Goal: Complete application form: Complete application form

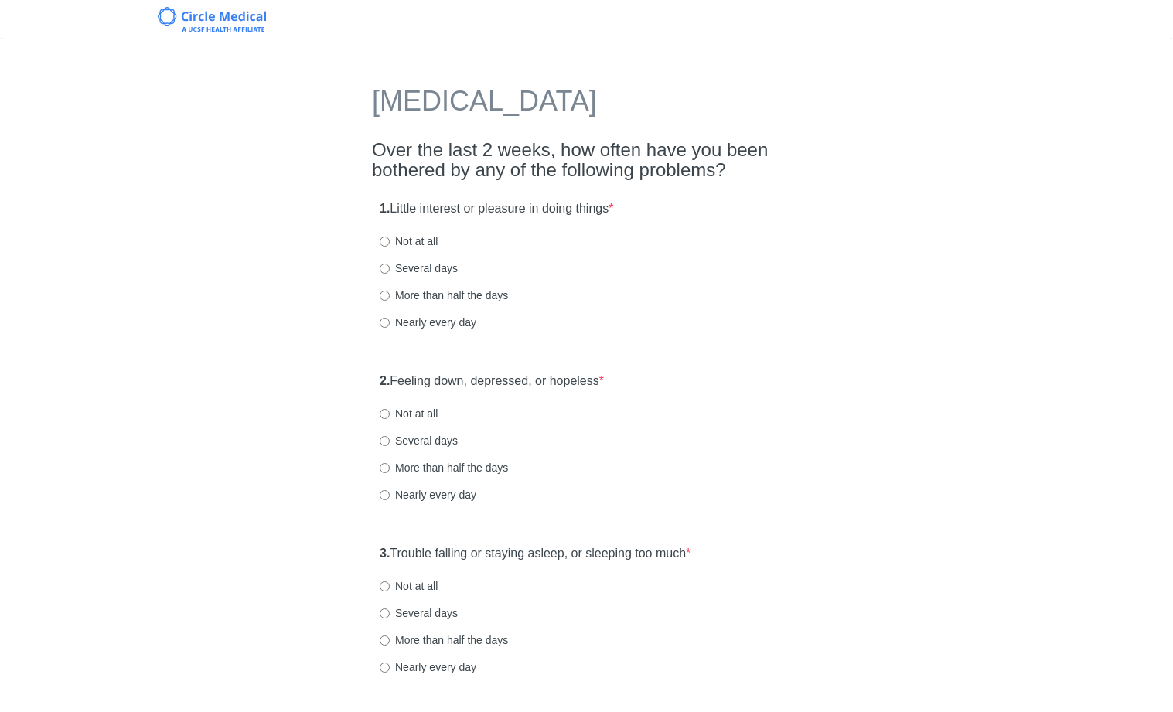
click at [433, 275] on label "Several days" at bounding box center [419, 268] width 78 height 15
click at [390, 274] on input "Several days" at bounding box center [385, 269] width 10 height 10
radio input "true"
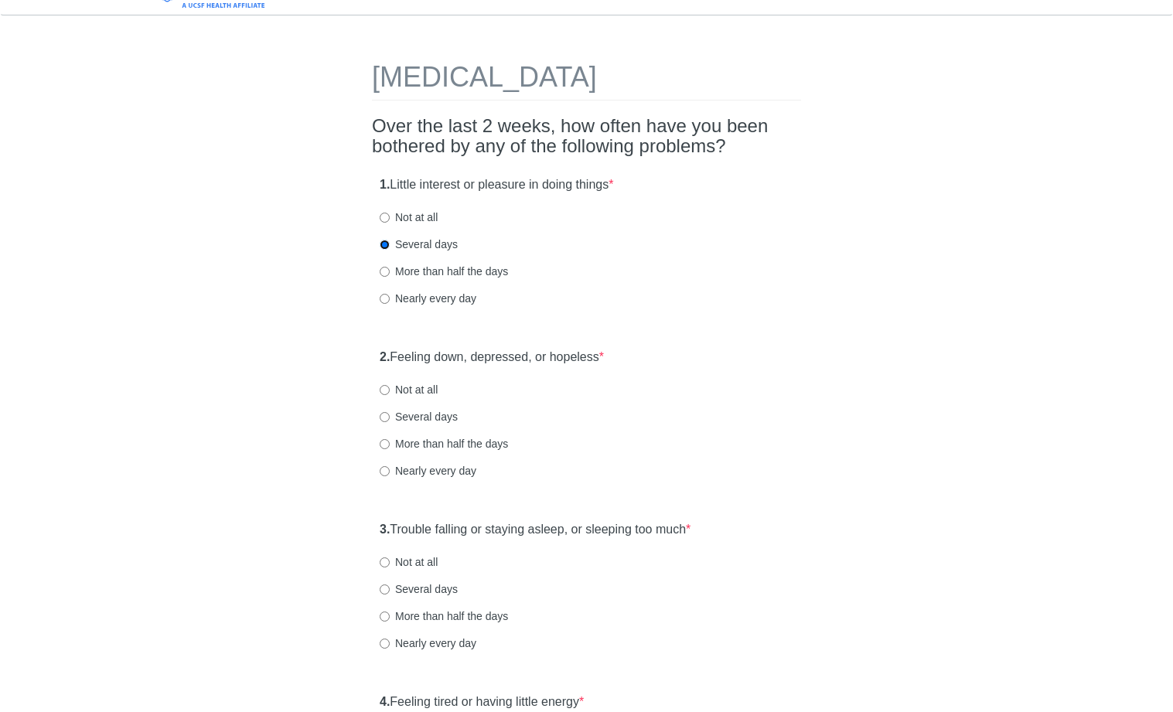
scroll to position [202, 0]
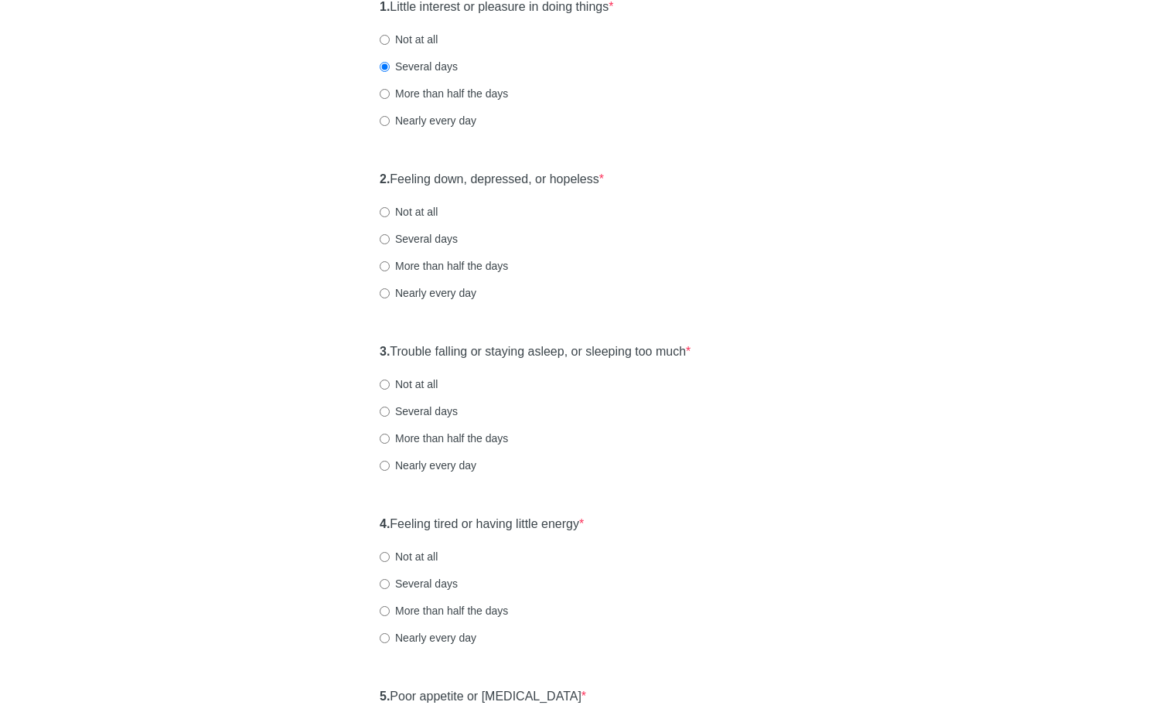
click at [407, 238] on label "Several days" at bounding box center [419, 238] width 78 height 15
click at [390, 238] on input "Several days" at bounding box center [385, 239] width 10 height 10
radio input "true"
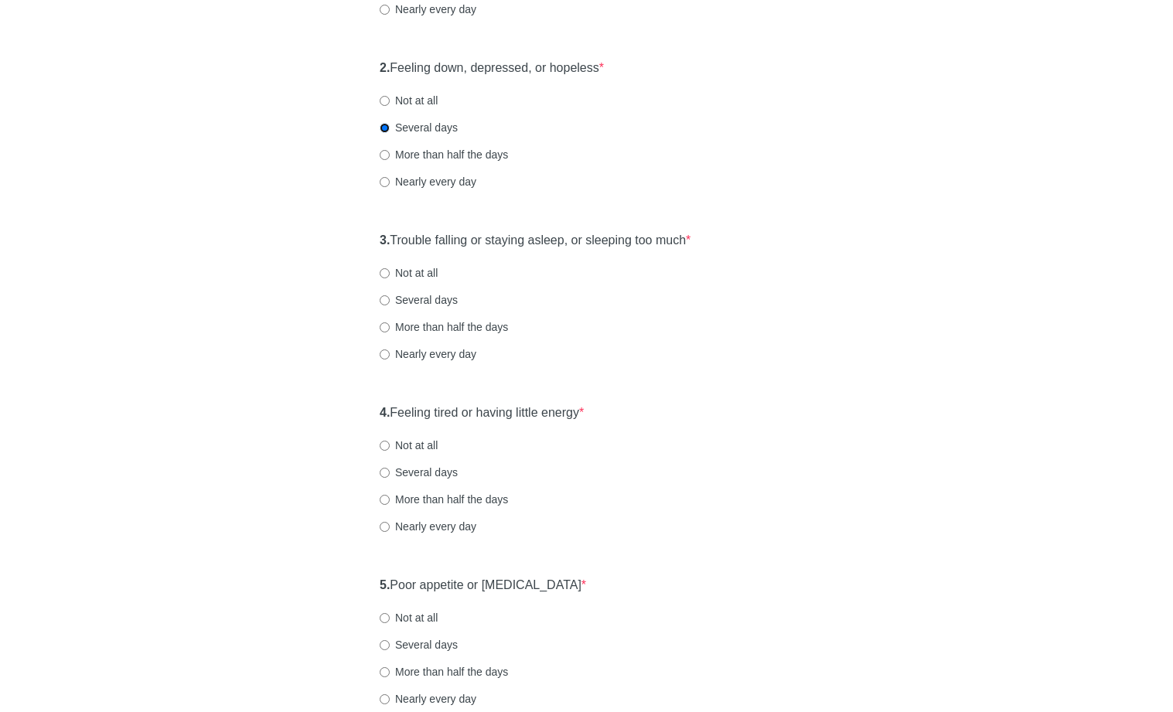
scroll to position [377, 0]
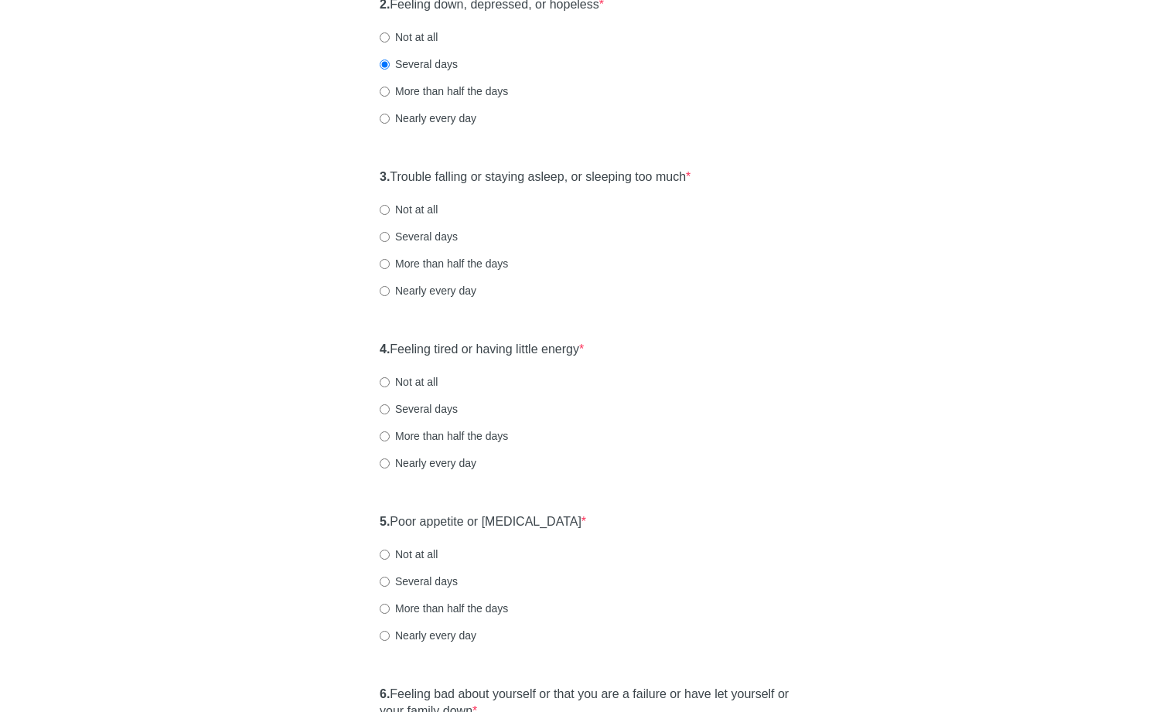
click at [430, 232] on label "Several days" at bounding box center [419, 236] width 78 height 15
click at [390, 232] on input "Several days" at bounding box center [385, 237] width 10 height 10
radio input "true"
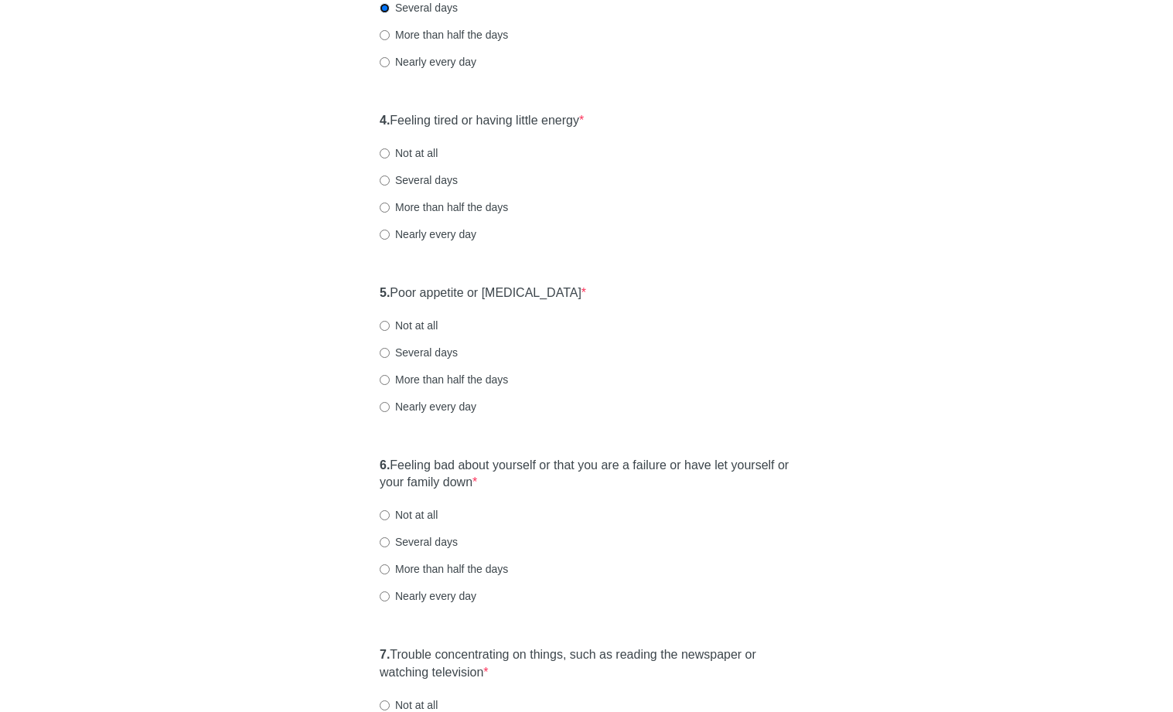
scroll to position [607, 0]
click at [420, 177] on label "Several days" at bounding box center [419, 178] width 78 height 15
click at [390, 177] on input "Several days" at bounding box center [385, 179] width 10 height 10
radio input "true"
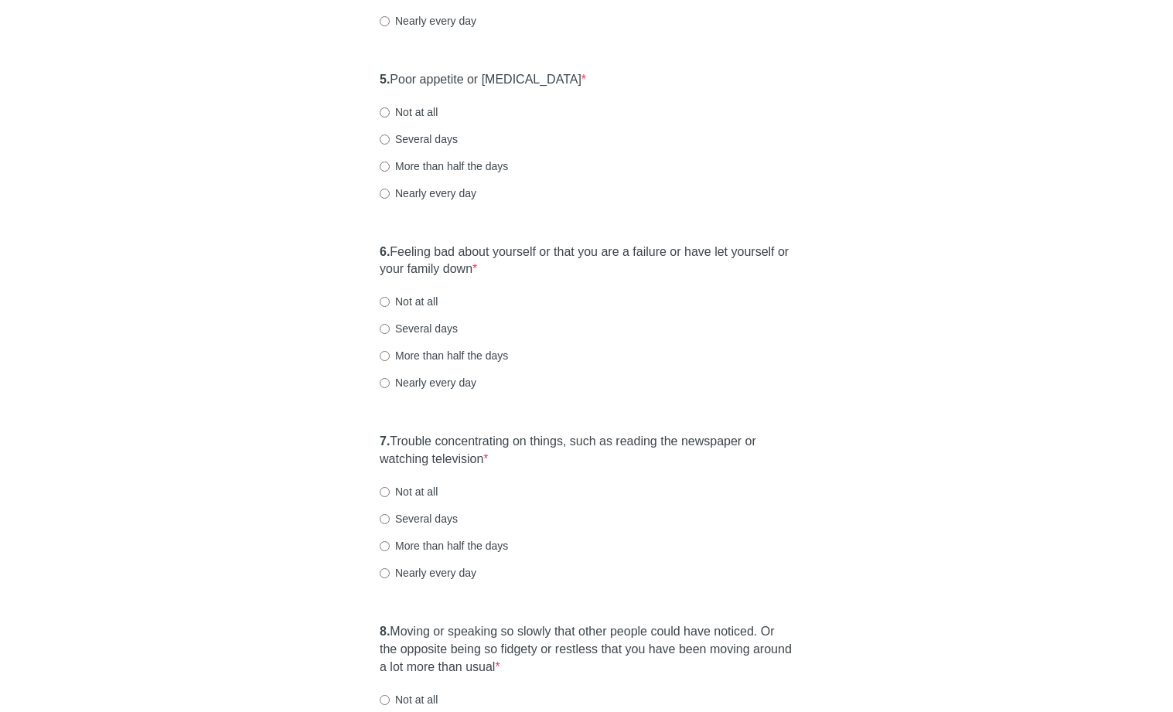
scroll to position [821, 0]
click at [446, 136] on label "Several days" at bounding box center [419, 136] width 78 height 15
click at [390, 136] on input "Several days" at bounding box center [385, 137] width 10 height 10
radio input "true"
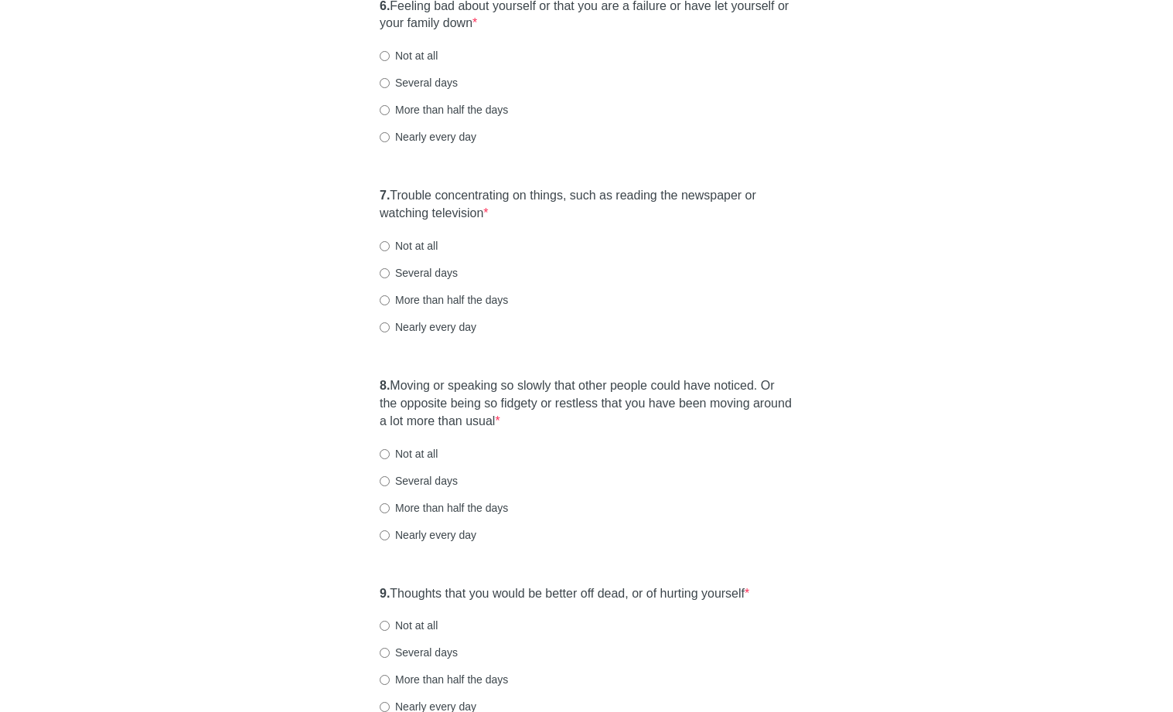
scroll to position [1050, 0]
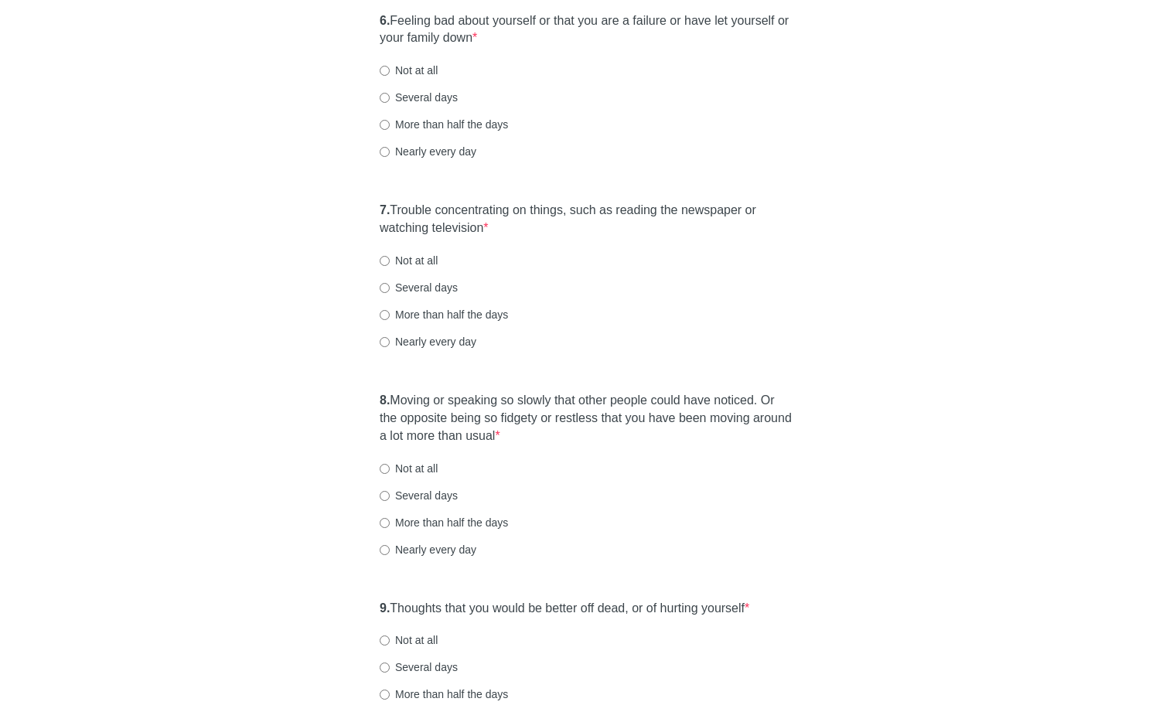
click at [426, 93] on label "Several days" at bounding box center [419, 97] width 78 height 15
click at [390, 93] on input "Several days" at bounding box center [385, 98] width 10 height 10
radio input "true"
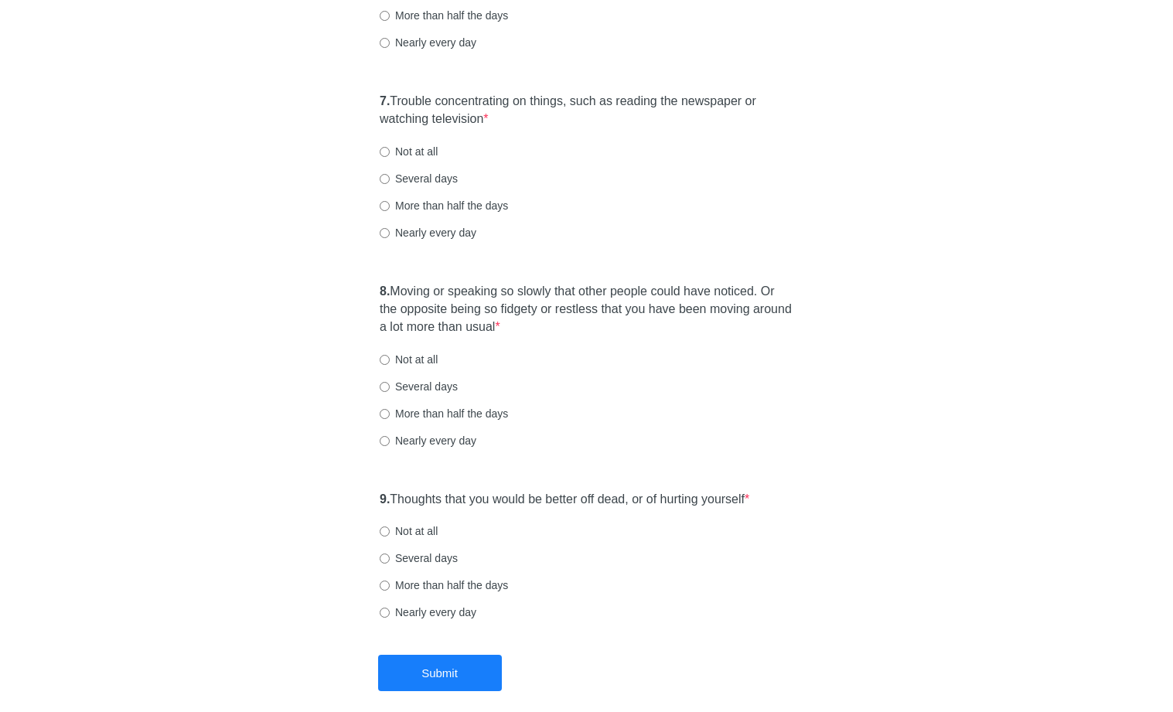
scroll to position [1232, 0]
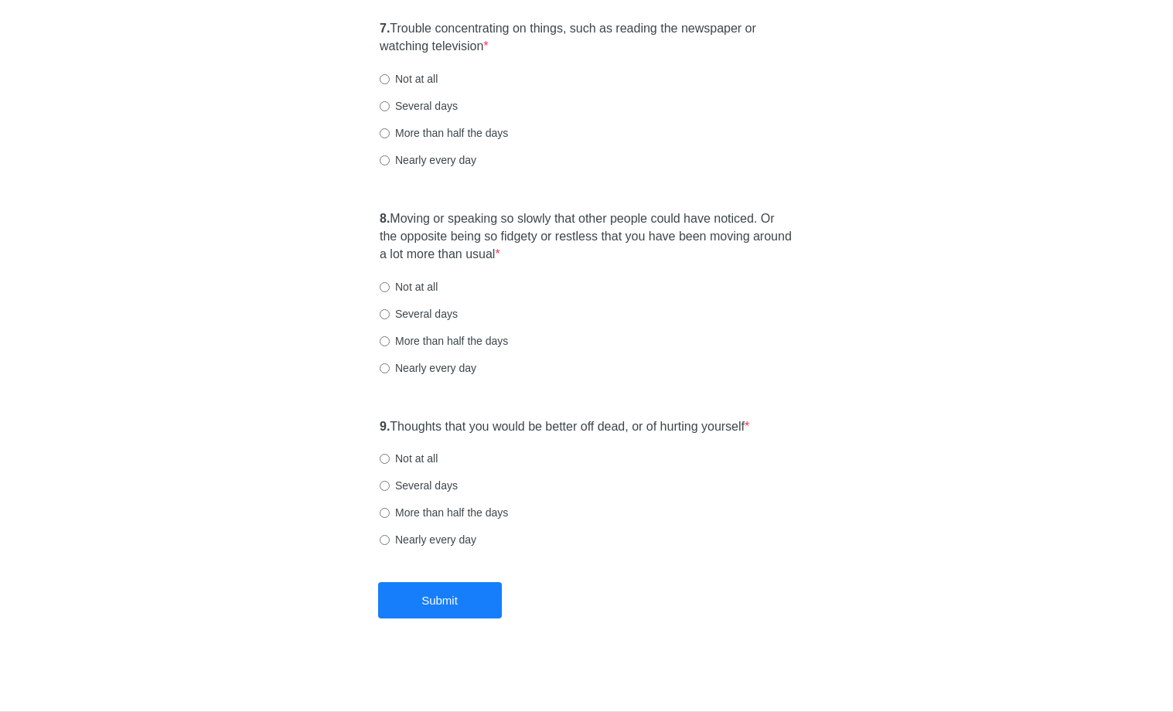
click at [430, 163] on label "Nearly every day" at bounding box center [428, 159] width 97 height 15
click at [390, 163] on input "Nearly every day" at bounding box center [385, 160] width 10 height 10
radio input "true"
click at [419, 318] on label "Several days" at bounding box center [419, 313] width 78 height 15
click at [390, 318] on input "Several days" at bounding box center [385, 314] width 10 height 10
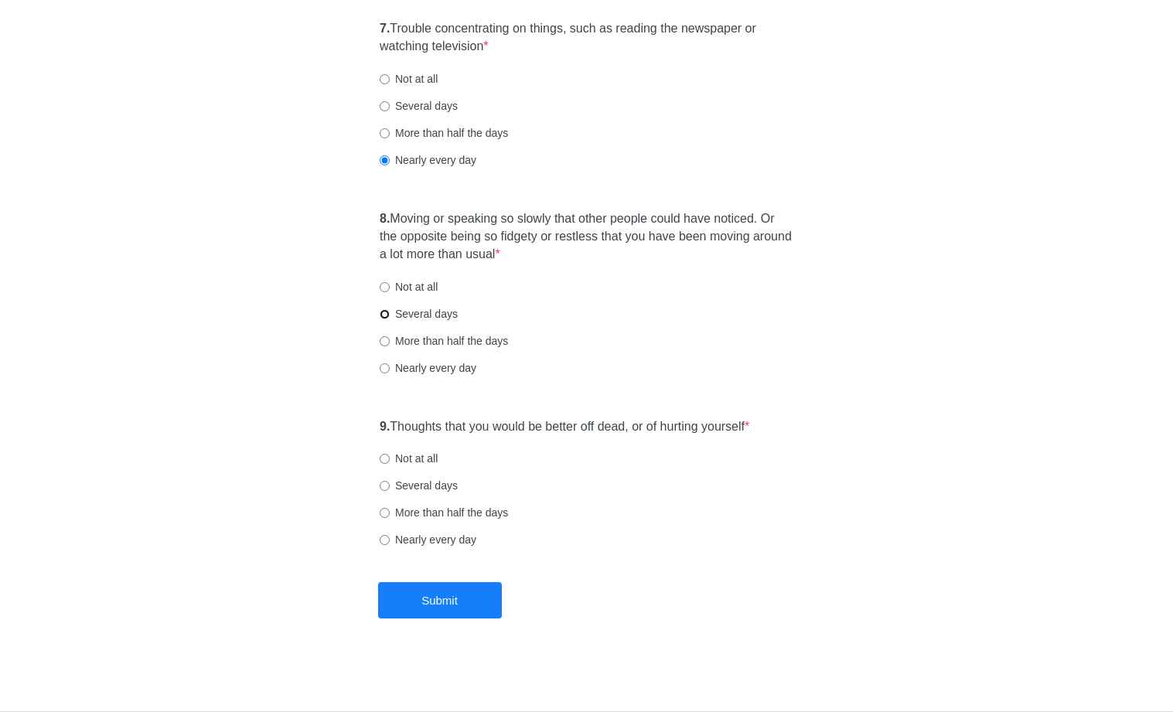
radio input "true"
click at [418, 285] on label "Not at all" at bounding box center [409, 286] width 58 height 15
click at [390, 285] on input "Not at all" at bounding box center [385, 287] width 10 height 10
radio input "true"
click at [430, 461] on label "Not at all" at bounding box center [409, 458] width 58 height 15
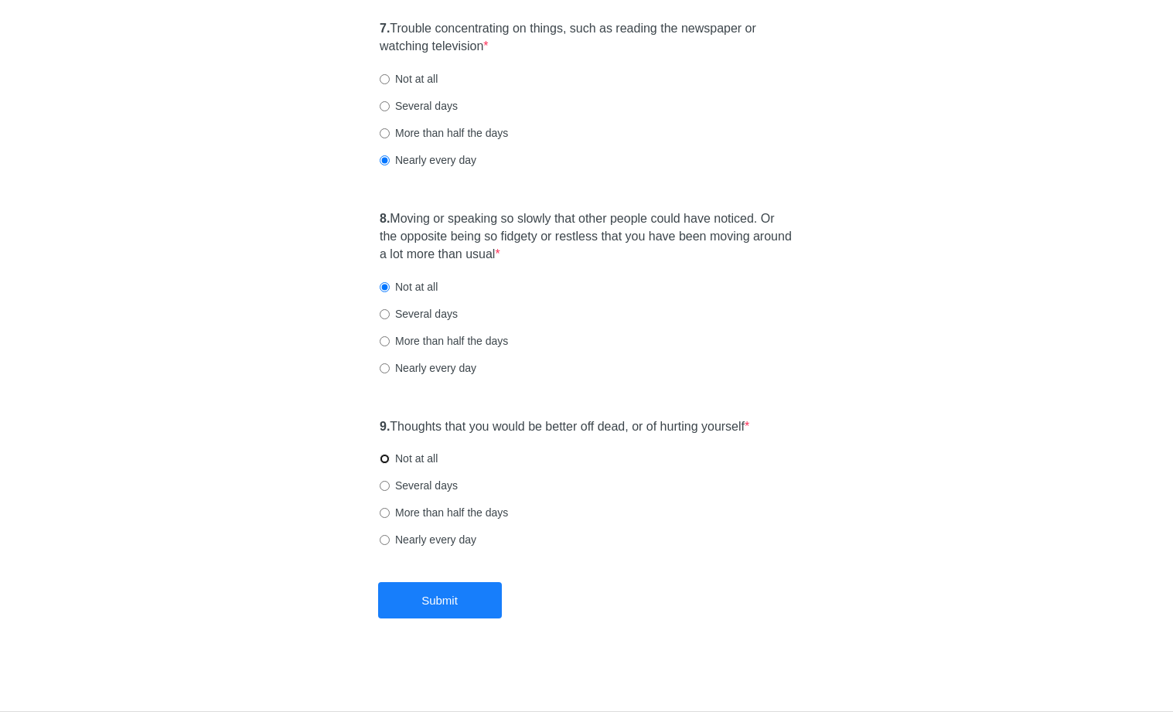
click at [390, 461] on input "Not at all" at bounding box center [385, 459] width 10 height 10
radio input "true"
click at [481, 609] on button "Submit" at bounding box center [440, 600] width 124 height 36
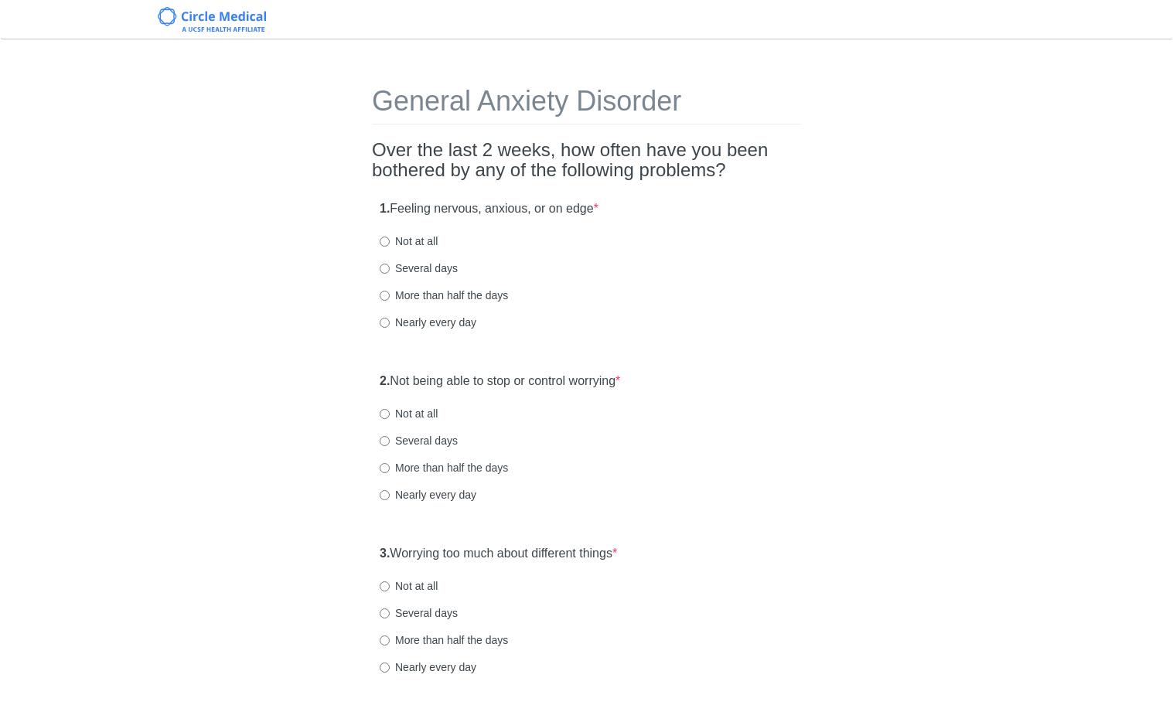
click at [435, 265] on label "Several days" at bounding box center [419, 268] width 78 height 15
click at [390, 265] on input "Several days" at bounding box center [385, 269] width 10 height 10
radio input "true"
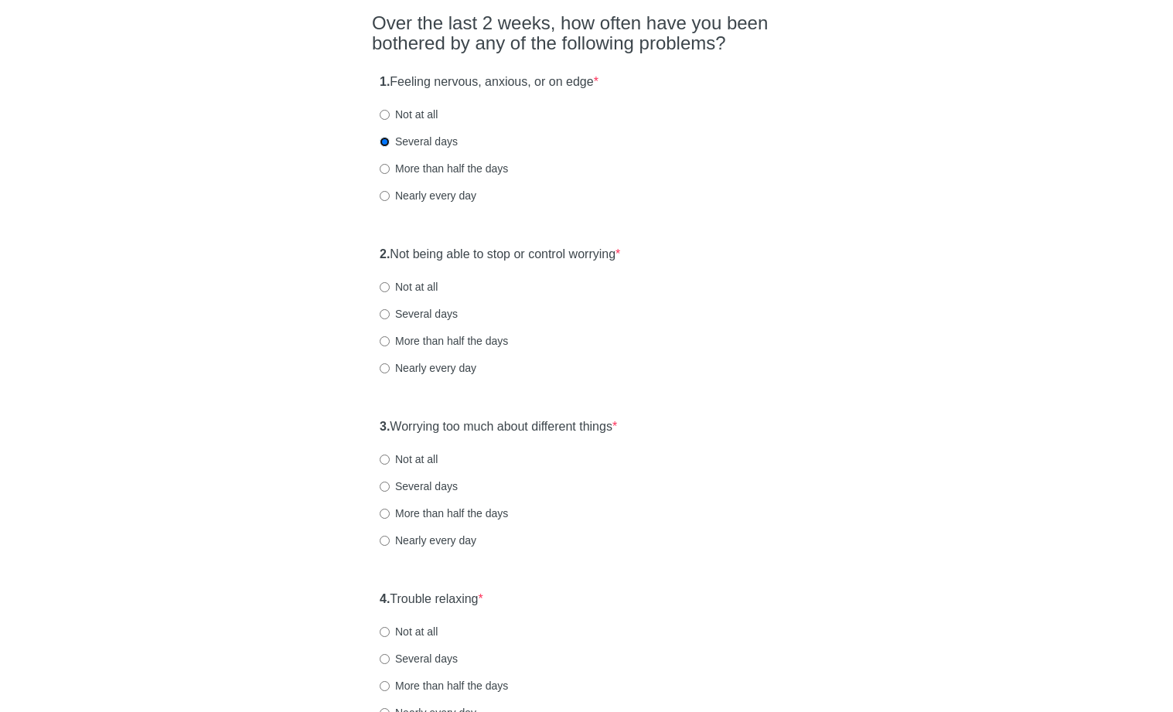
scroll to position [128, 0]
click at [397, 309] on label "Several days" at bounding box center [419, 313] width 78 height 15
click at [390, 309] on input "Several days" at bounding box center [385, 314] width 10 height 10
radio input "true"
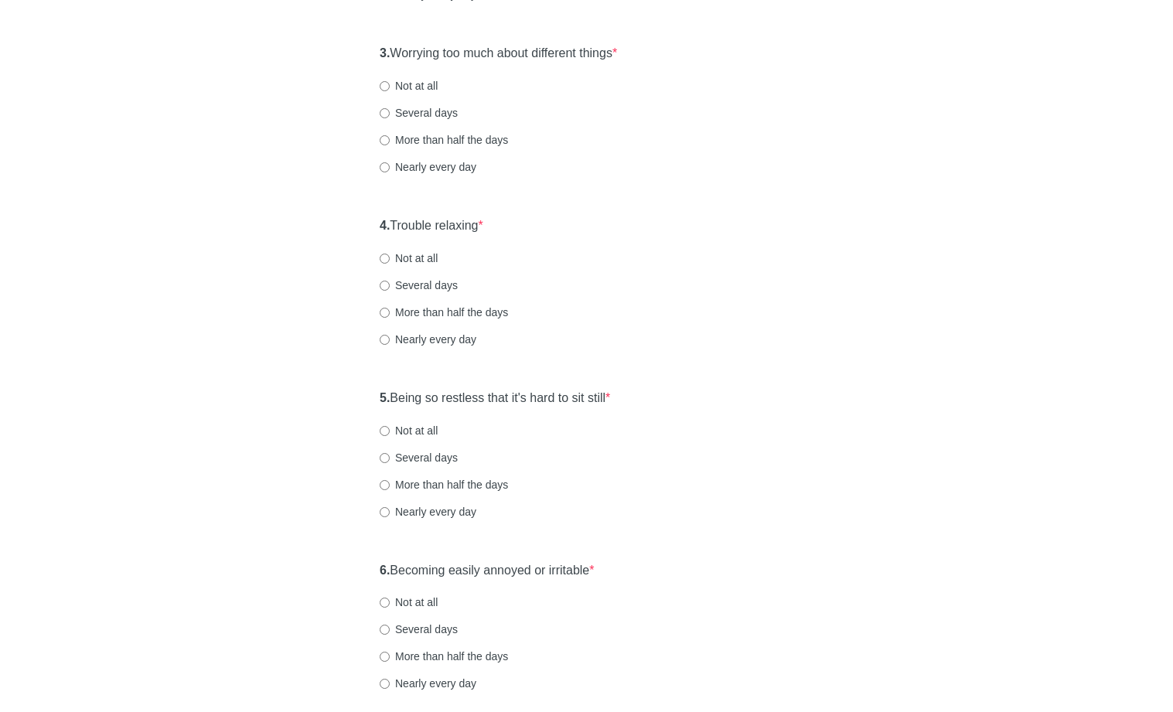
scroll to position [512, 0]
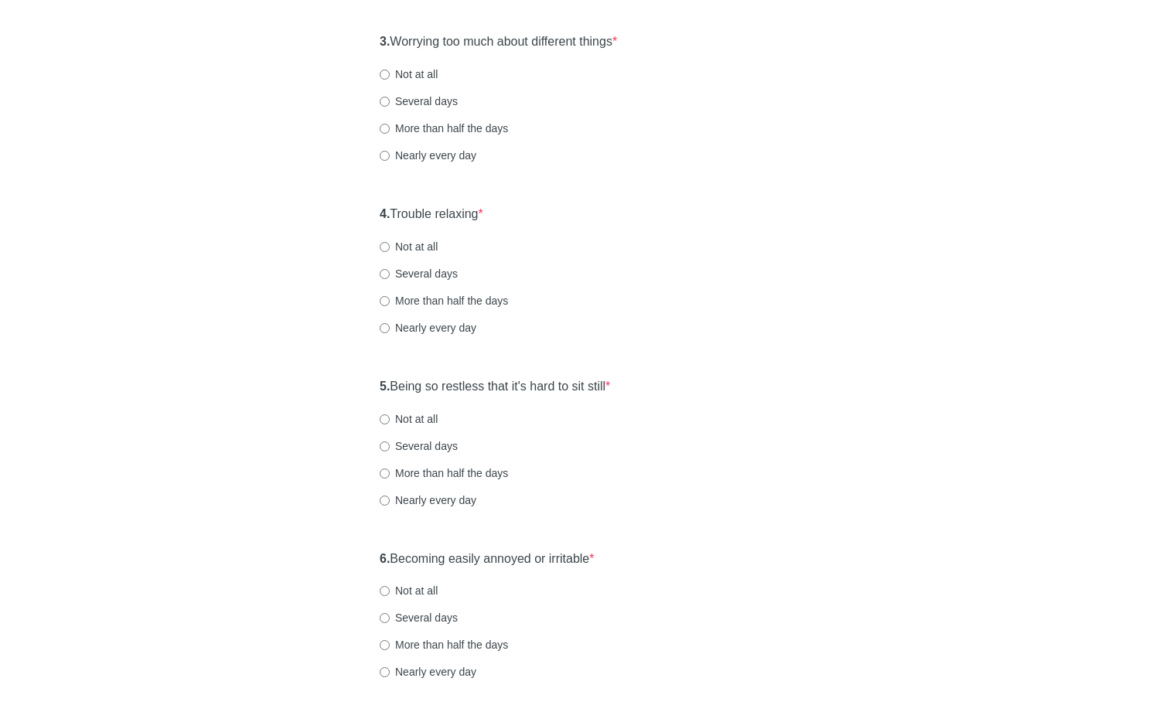
click at [439, 100] on label "Several days" at bounding box center [419, 101] width 78 height 15
click at [390, 100] on input "Several days" at bounding box center [385, 102] width 10 height 10
radio input "true"
click at [411, 264] on div "4. Trouble relaxing * Not at all Several days More than half the days Nearly ev…" at bounding box center [586, 278] width 429 height 161
click at [412, 268] on label "Several days" at bounding box center [419, 273] width 78 height 15
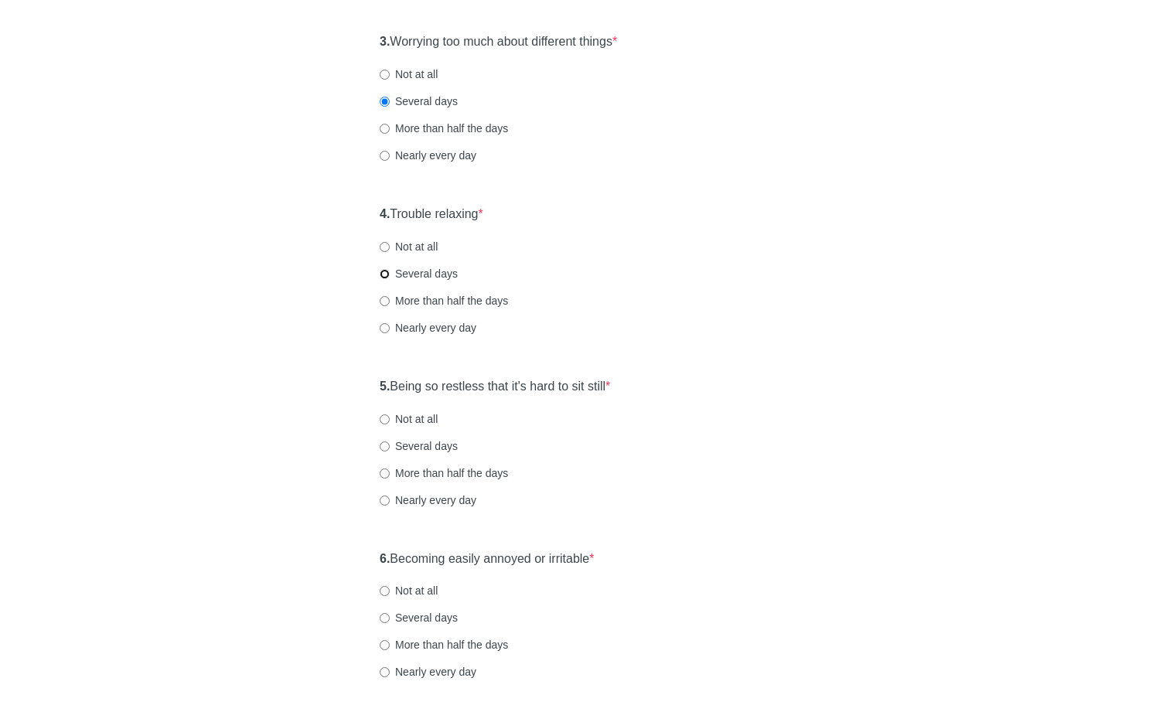
click at [390, 269] on input "Several days" at bounding box center [385, 274] width 10 height 10
radio input "true"
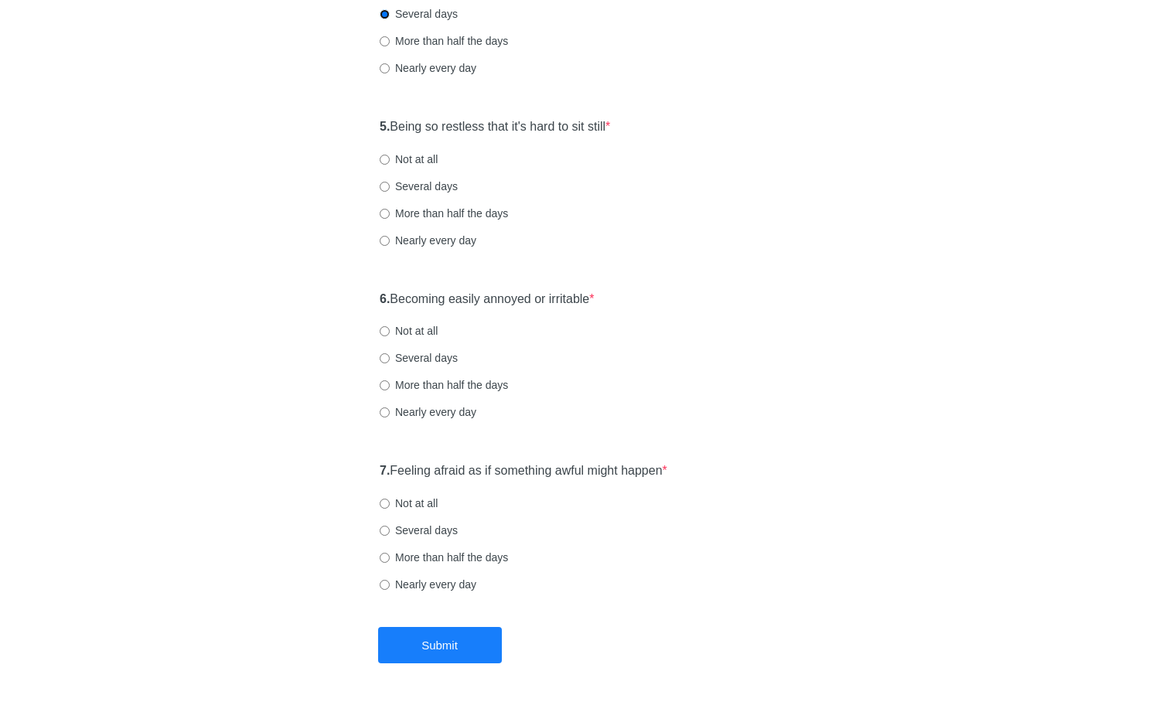
scroll to position [817, 0]
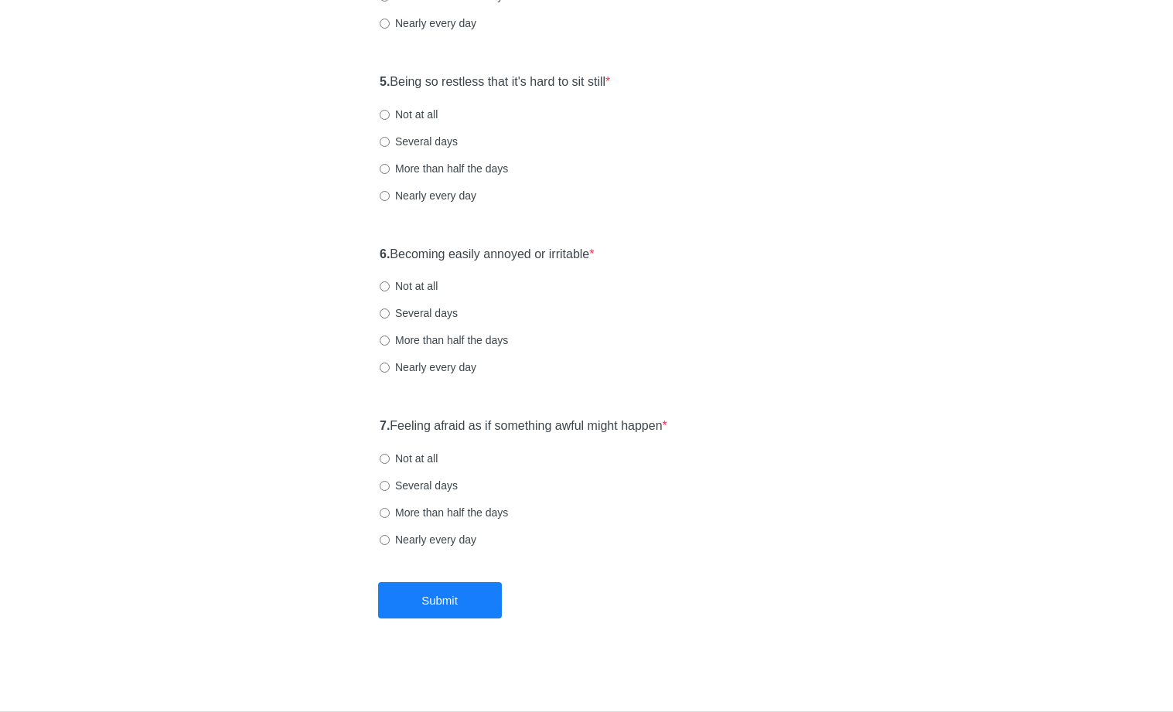
click at [421, 138] on label "Several days" at bounding box center [419, 141] width 78 height 15
click at [390, 138] on input "Several days" at bounding box center [385, 142] width 10 height 10
radio input "true"
click at [443, 309] on label "Several days" at bounding box center [419, 313] width 78 height 15
click at [390, 309] on input "Several days" at bounding box center [385, 314] width 10 height 10
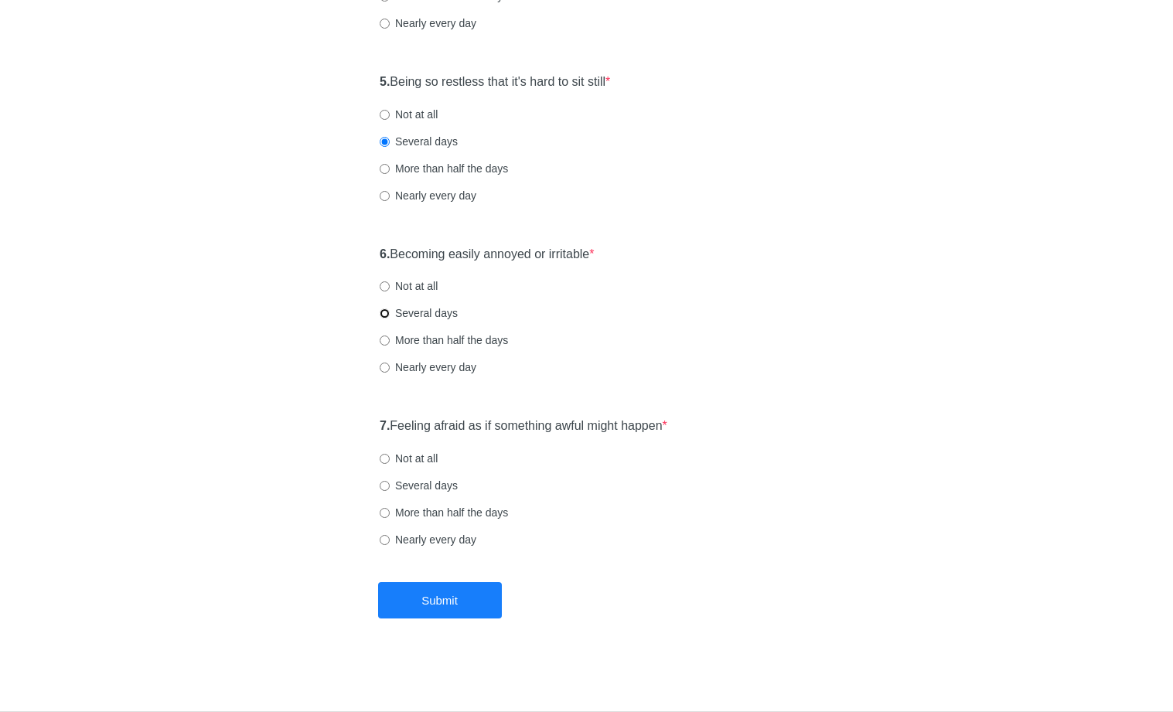
radio input "true"
click at [372, 492] on div "7. Feeling afraid as if something awful might happen * Not at all Several days …" at bounding box center [586, 490] width 429 height 161
click at [386, 486] on input "Several days" at bounding box center [385, 486] width 10 height 10
radio input "true"
click at [435, 589] on button "Submit" at bounding box center [440, 600] width 124 height 36
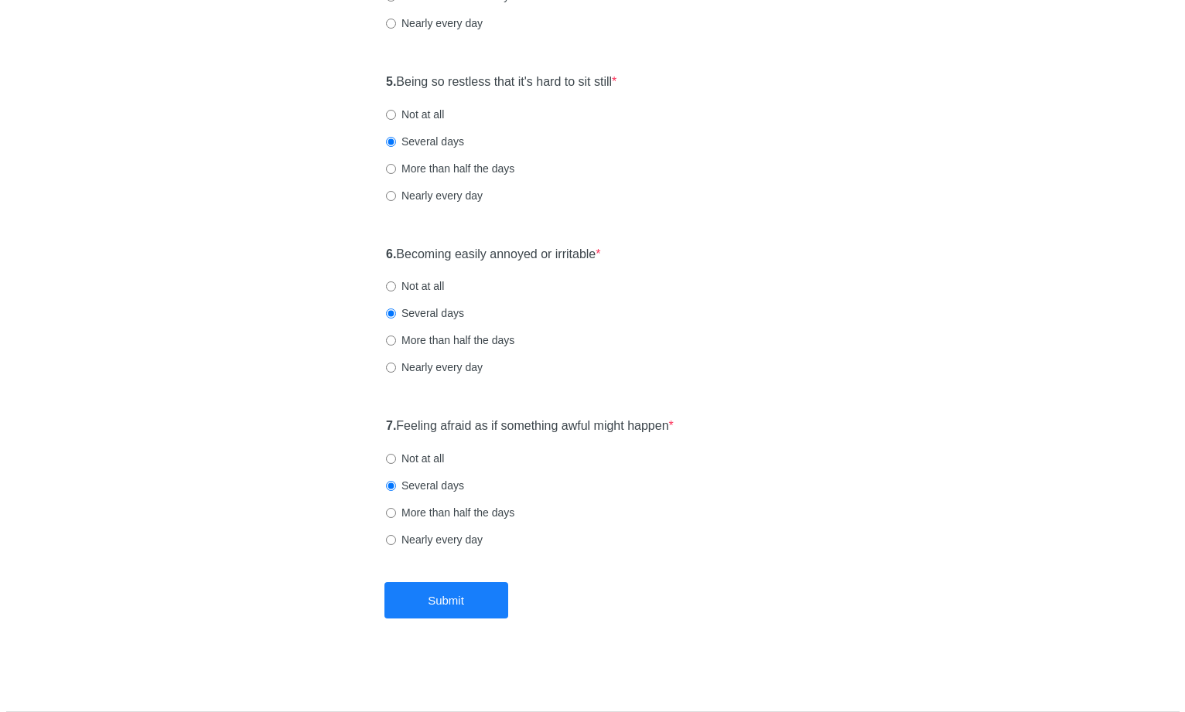
scroll to position [0, 0]
